Goal: Information Seeking & Learning: Learn about a topic

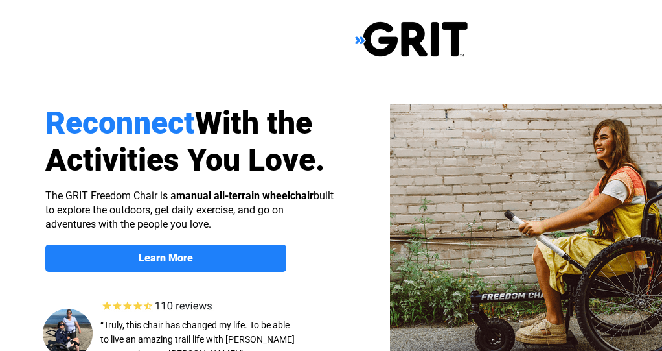
scroll to position [194, 0]
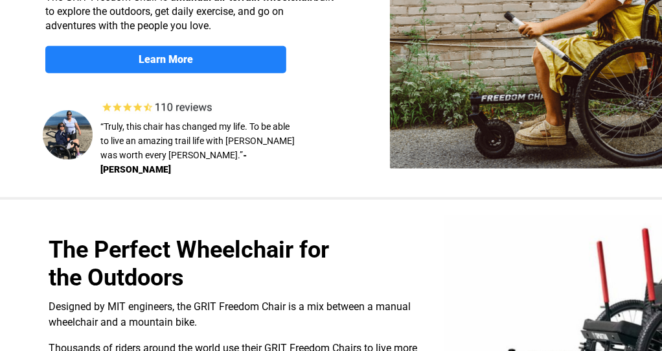
select select "US"
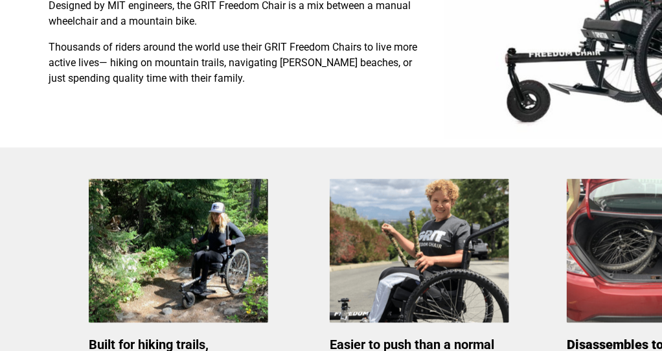
scroll to position [519, 0]
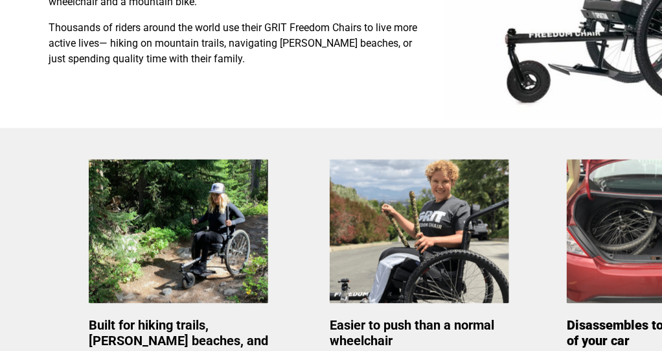
click at [210, 238] on img at bounding box center [179, 231] width 180 height 144
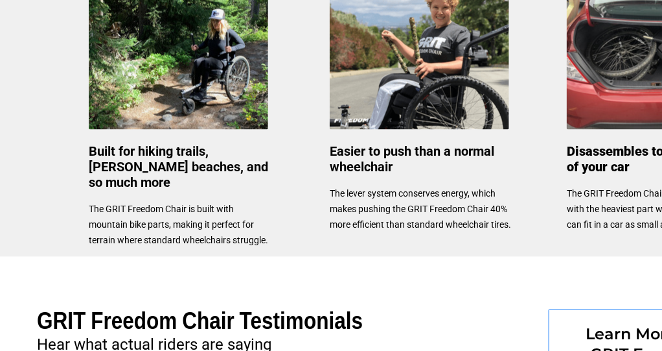
scroll to position [713, 0]
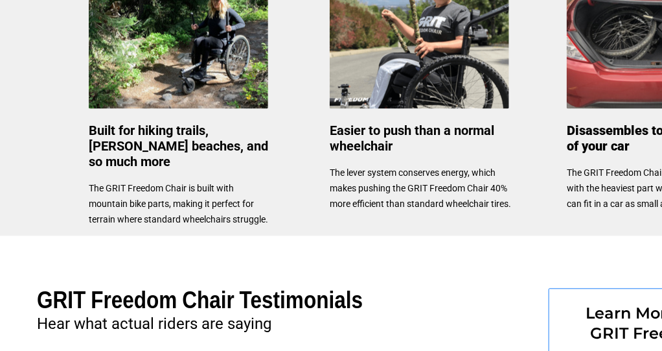
click at [194, 60] on img at bounding box center [179, 37] width 180 height 144
click at [436, 58] on img at bounding box center [420, 37] width 180 height 144
click at [449, 49] on img at bounding box center [420, 37] width 180 height 144
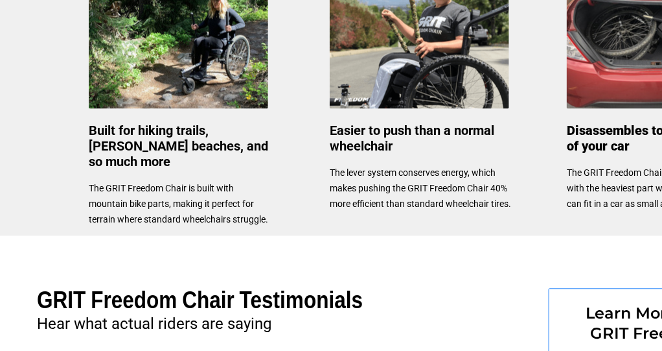
click at [449, 49] on img at bounding box center [420, 37] width 180 height 144
